Goal: Information Seeking & Learning: Learn about a topic

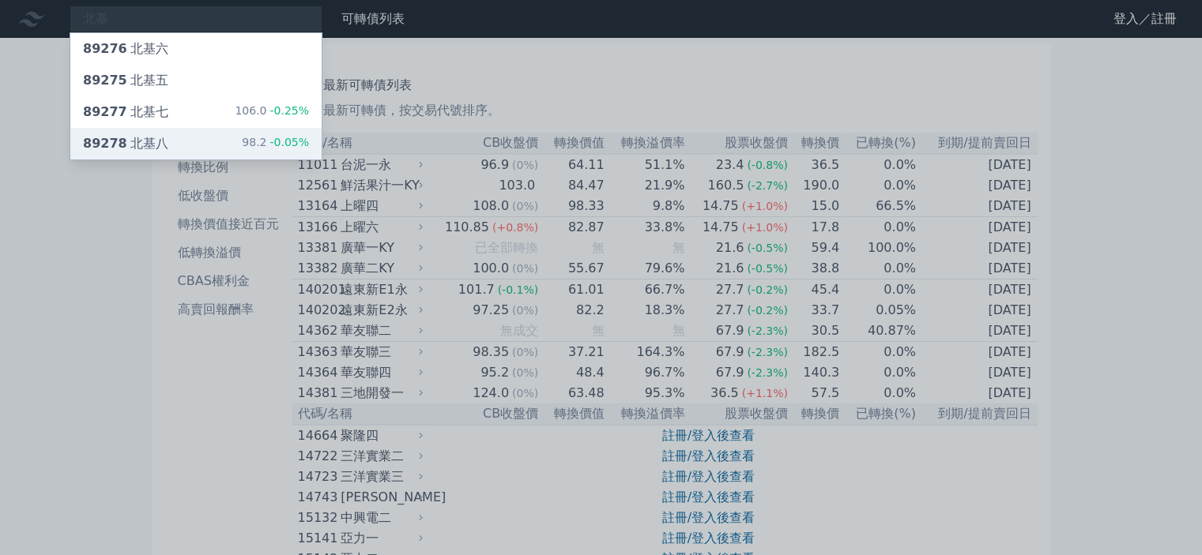
type input "北基"
click at [203, 141] on div "89278 北基八 98.2 -0.05%" at bounding box center [195, 144] width 251 height 32
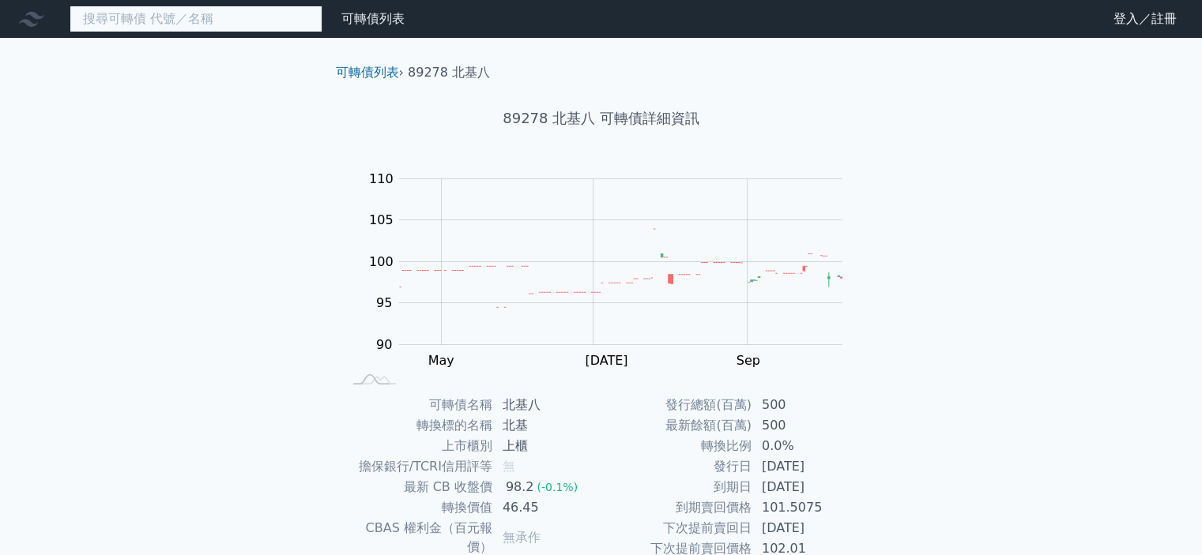
click at [126, 26] on input at bounding box center [196, 19] width 253 height 27
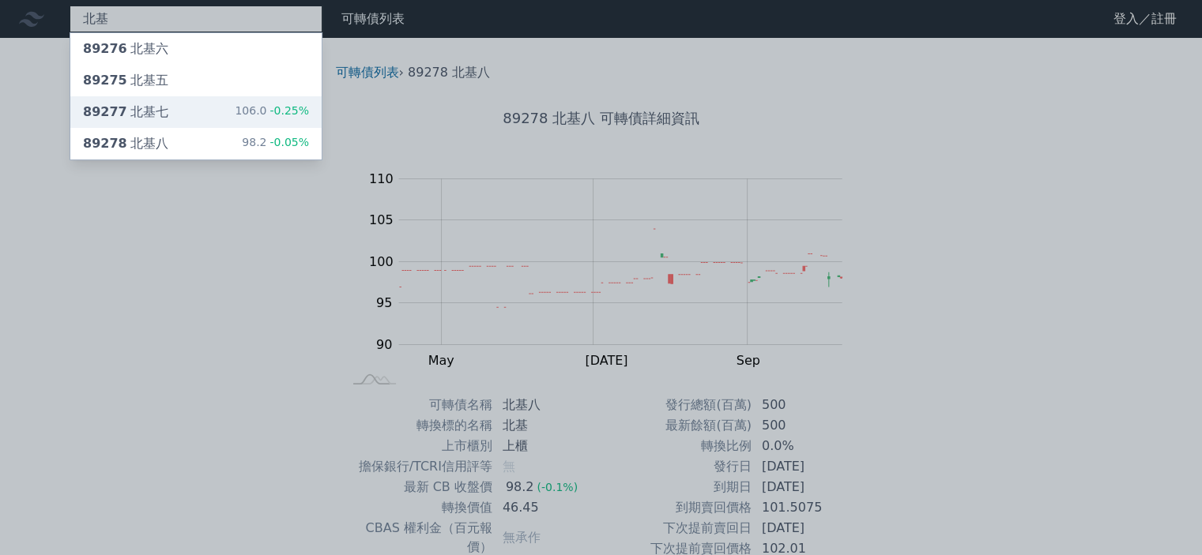
type input "北基"
click at [179, 106] on div "89277 北基七 106.0 -0.25%" at bounding box center [195, 112] width 251 height 32
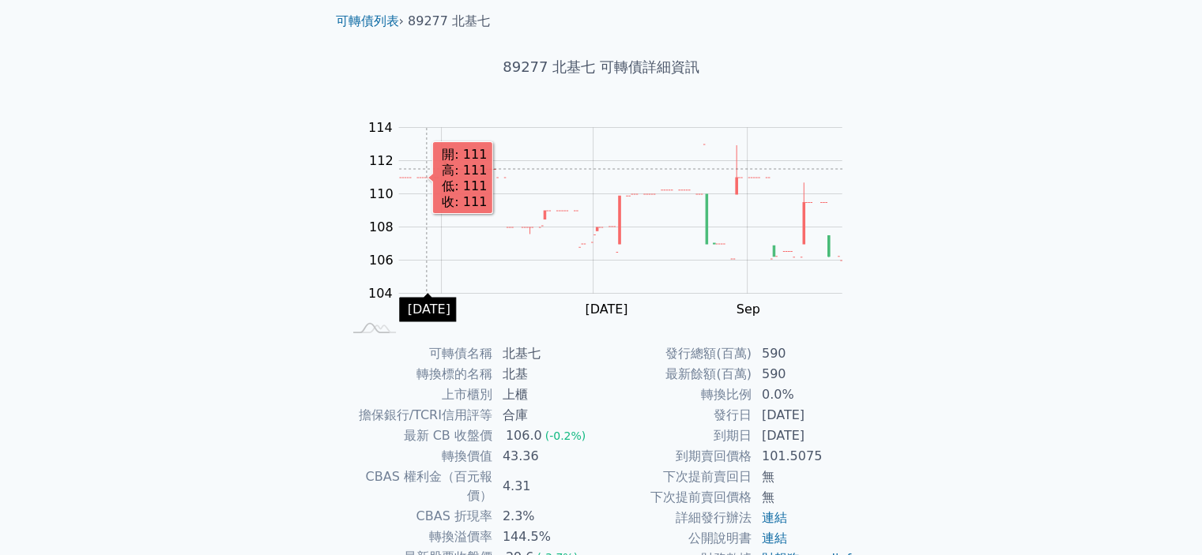
scroll to position [79, 0]
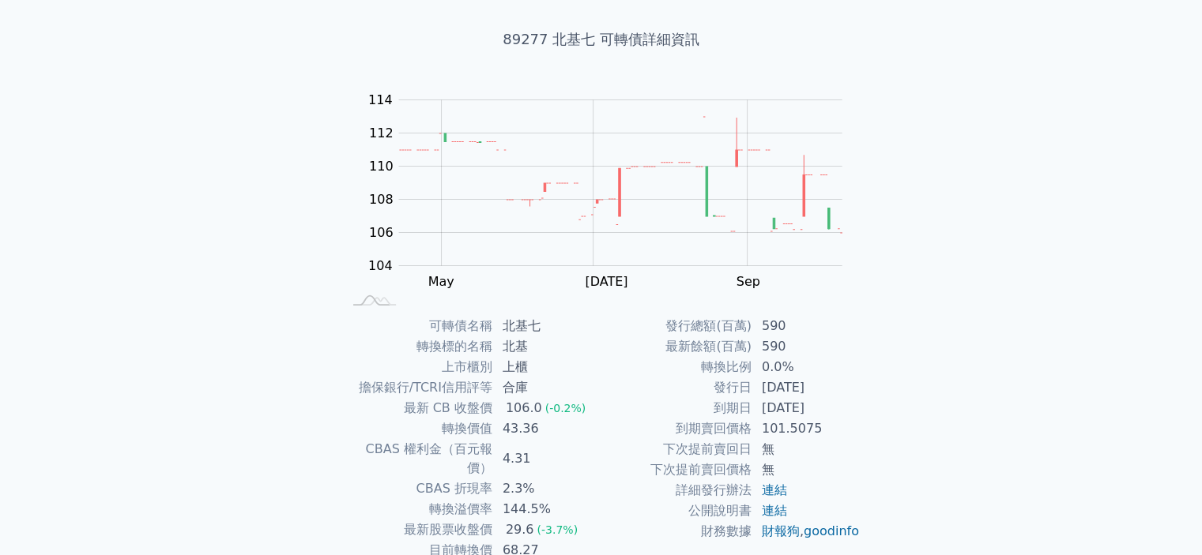
drag, startPoint x: 799, startPoint y: 405, endPoint x: 818, endPoint y: 404, distance: 19.0
click at [818, 404] on td "[DATE]" at bounding box center [806, 408] width 108 height 21
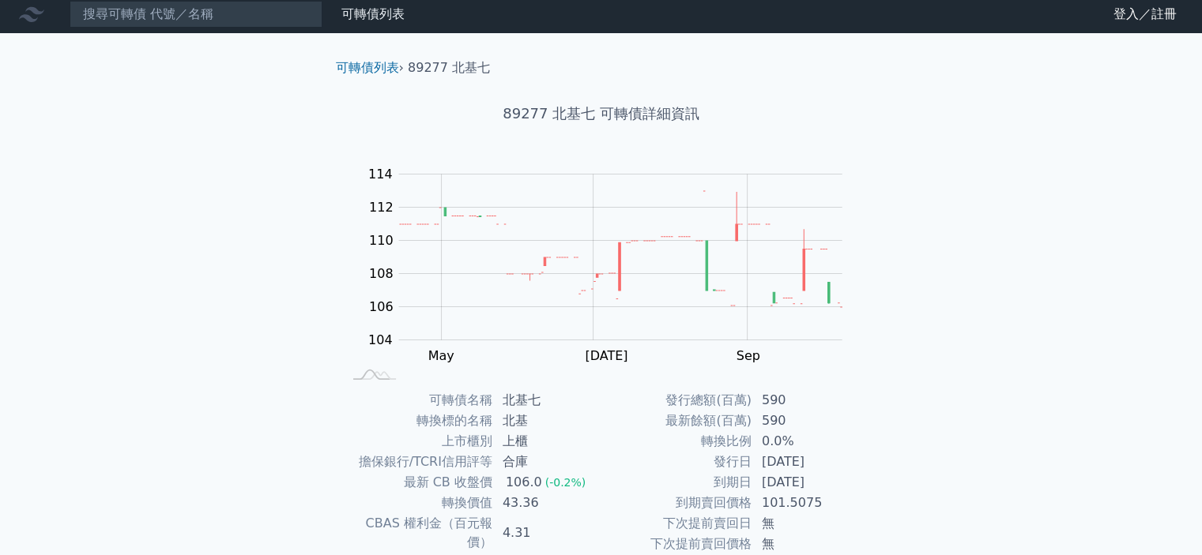
scroll to position [0, 0]
